Goal: Task Accomplishment & Management: Use online tool/utility

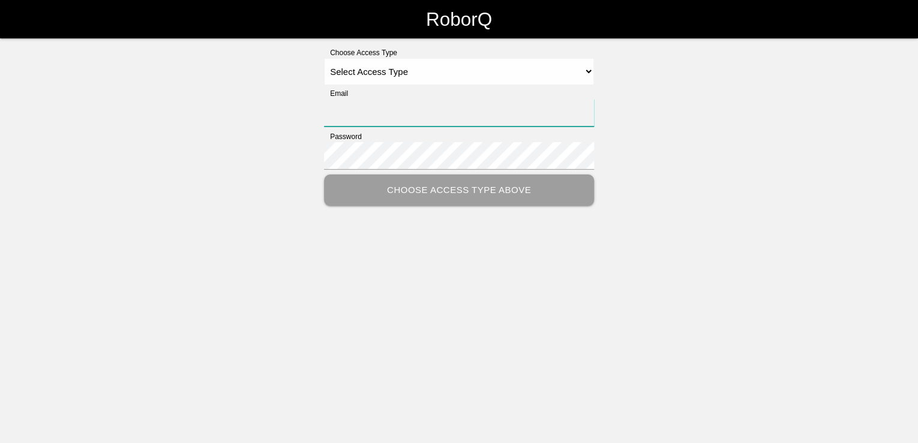
type input "[PERSON_NAME][EMAIL_ADDRESS][PERSON_NAME][DOMAIN_NAME]"
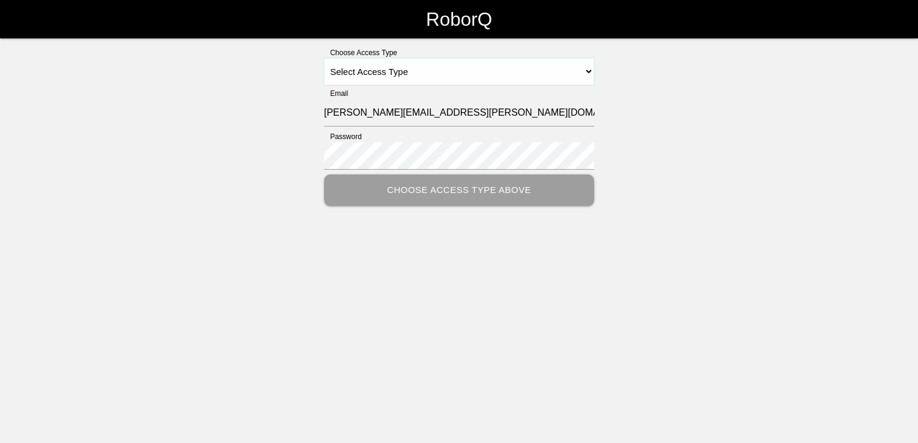
click at [591, 67] on select "Select Access Type Admin Customer Supervisor Worker" at bounding box center [459, 71] width 270 height 27
select select "Customer"
click at [324, 58] on select "Select Access Type Admin Customer Supervisor Worker" at bounding box center [459, 71] width 270 height 27
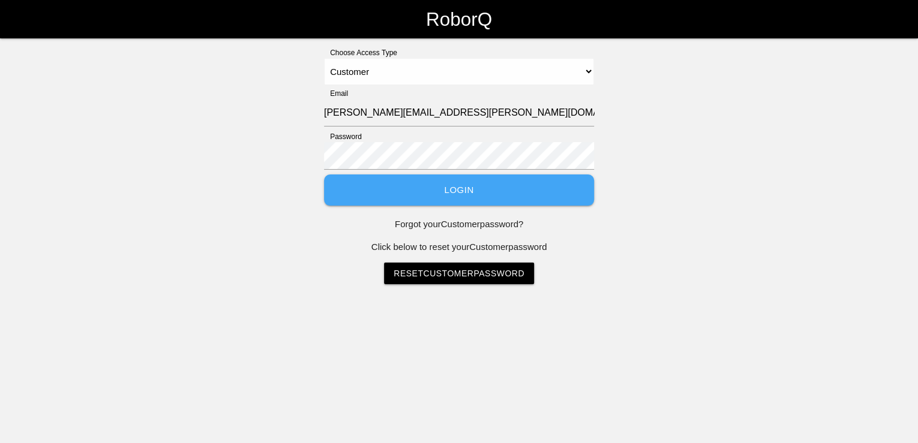
click at [457, 186] on button "Login" at bounding box center [459, 191] width 270 height 32
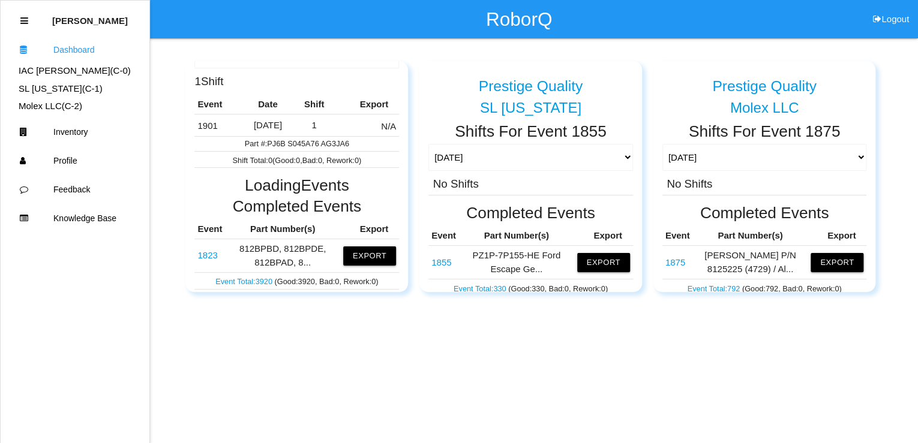
scroll to position [144, 0]
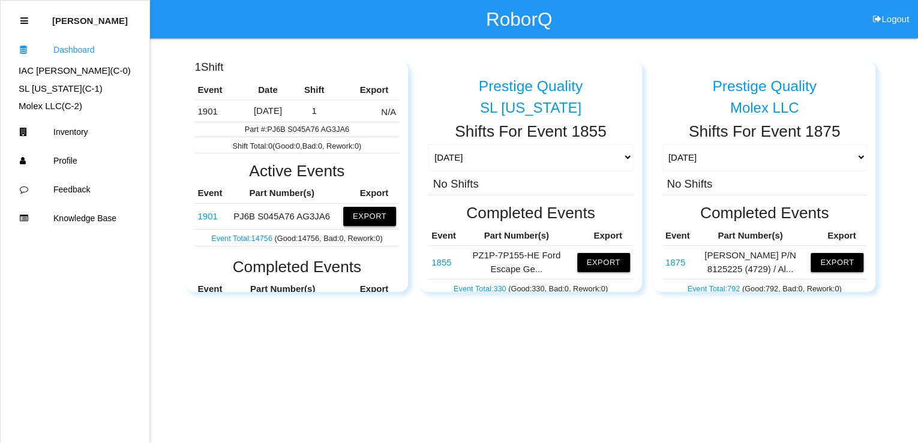
click at [365, 221] on button "Export" at bounding box center [369, 216] width 53 height 19
click at [347, 214] on button "Excel" at bounding box center [358, 217] width 22 height 10
drag, startPoint x: 896, startPoint y: 74, endPoint x: 869, endPoint y: 86, distance: 29.5
click at [896, 74] on div "Prestige Quality IAC [PERSON_NAME] Shifts For Event 1901 - PJ6B S045A76 AG3JA6 …" at bounding box center [459, 165] width 918 height 254
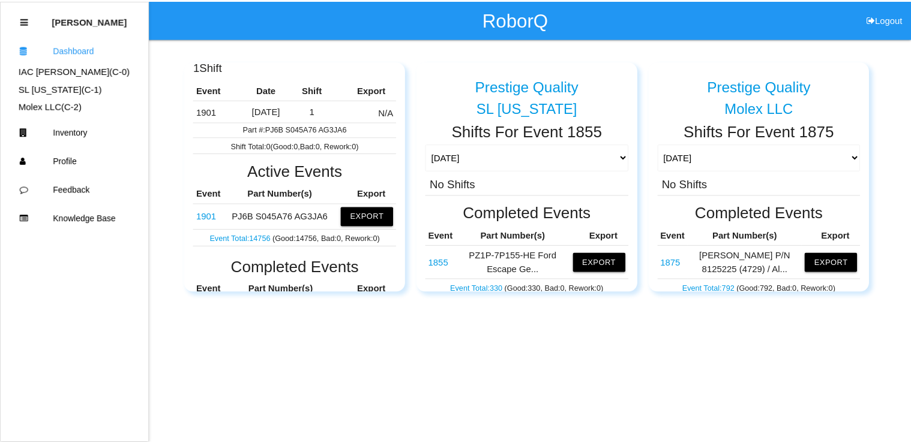
scroll to position [240, 0]
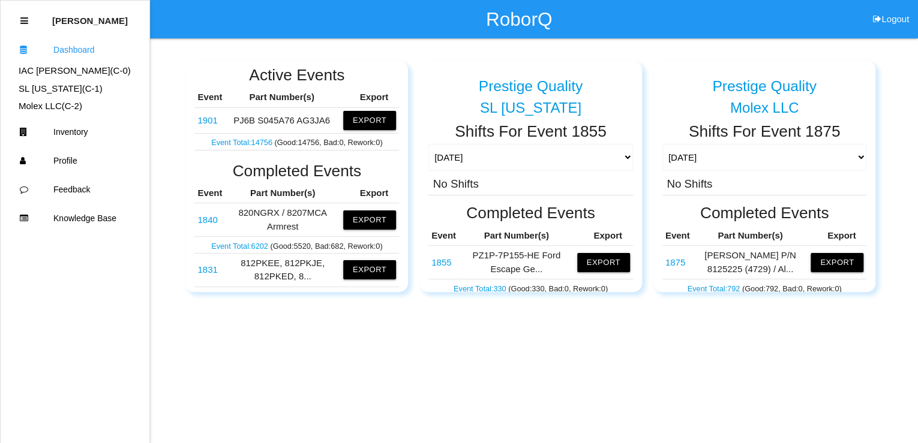
click at [233, 143] on link "Event Total: 14756" at bounding box center [242, 142] width 63 height 9
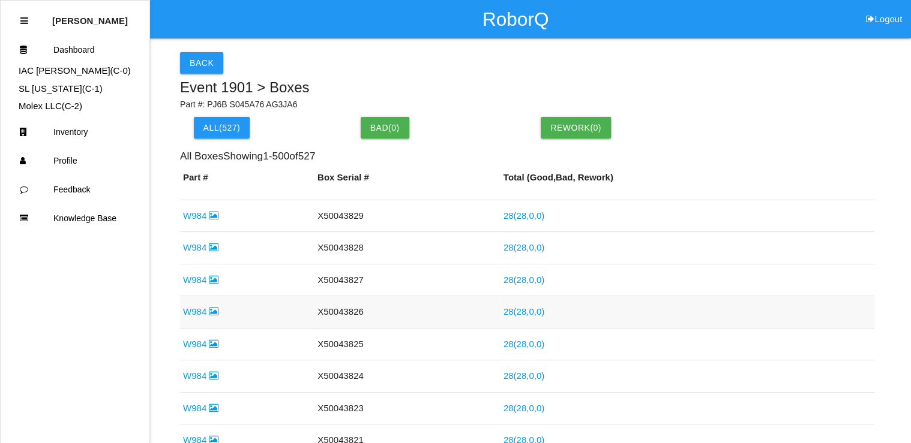
scroll to position [2160, 0]
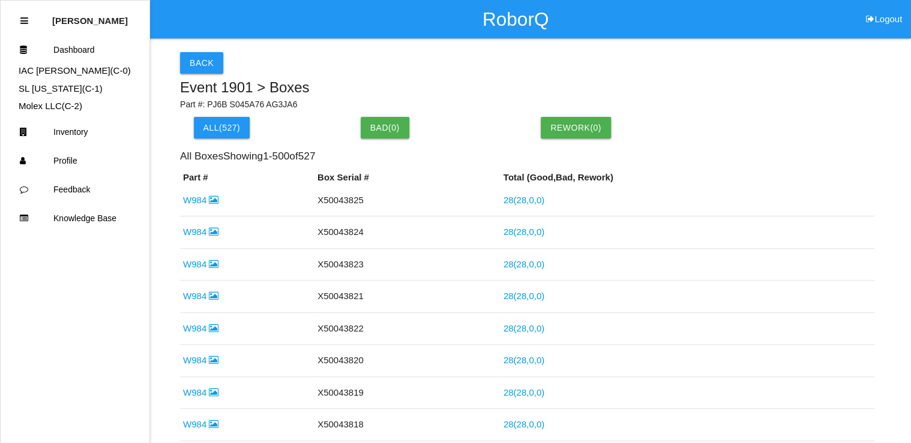
click at [199, 259] on link "W984" at bounding box center [200, 264] width 35 height 10
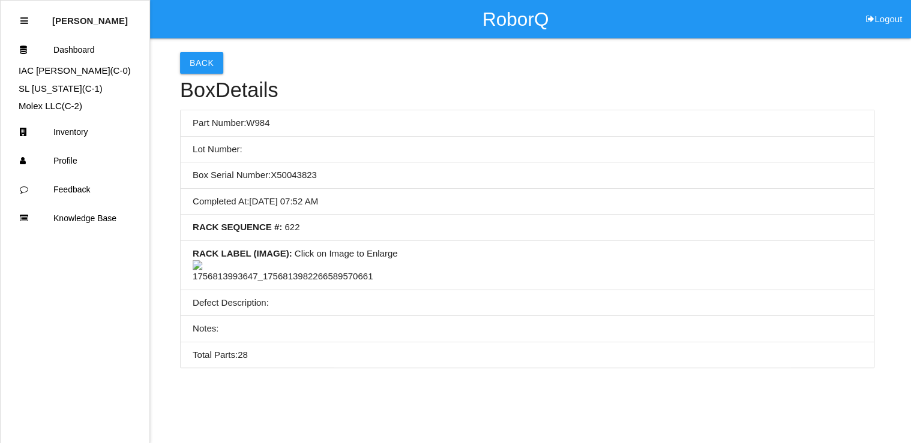
click at [305, 284] on img at bounding box center [283, 271] width 180 height 23
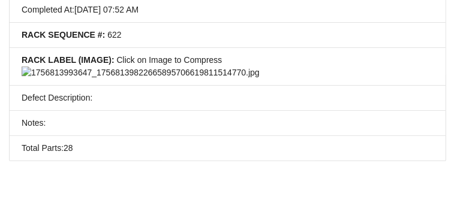
scroll to position [672, 0]
